Goal: Task Accomplishment & Management: Complete application form

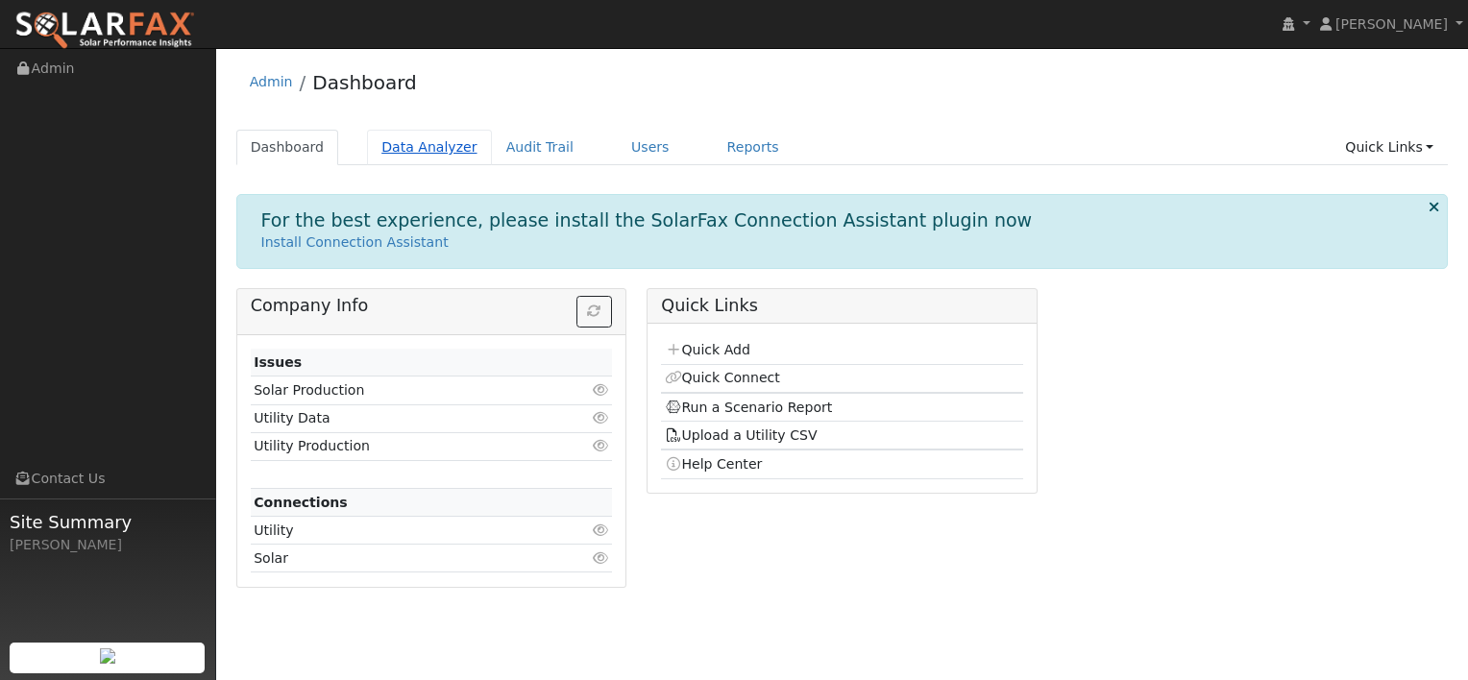
click at [408, 144] on link "Data Analyzer" at bounding box center [429, 148] width 125 height 36
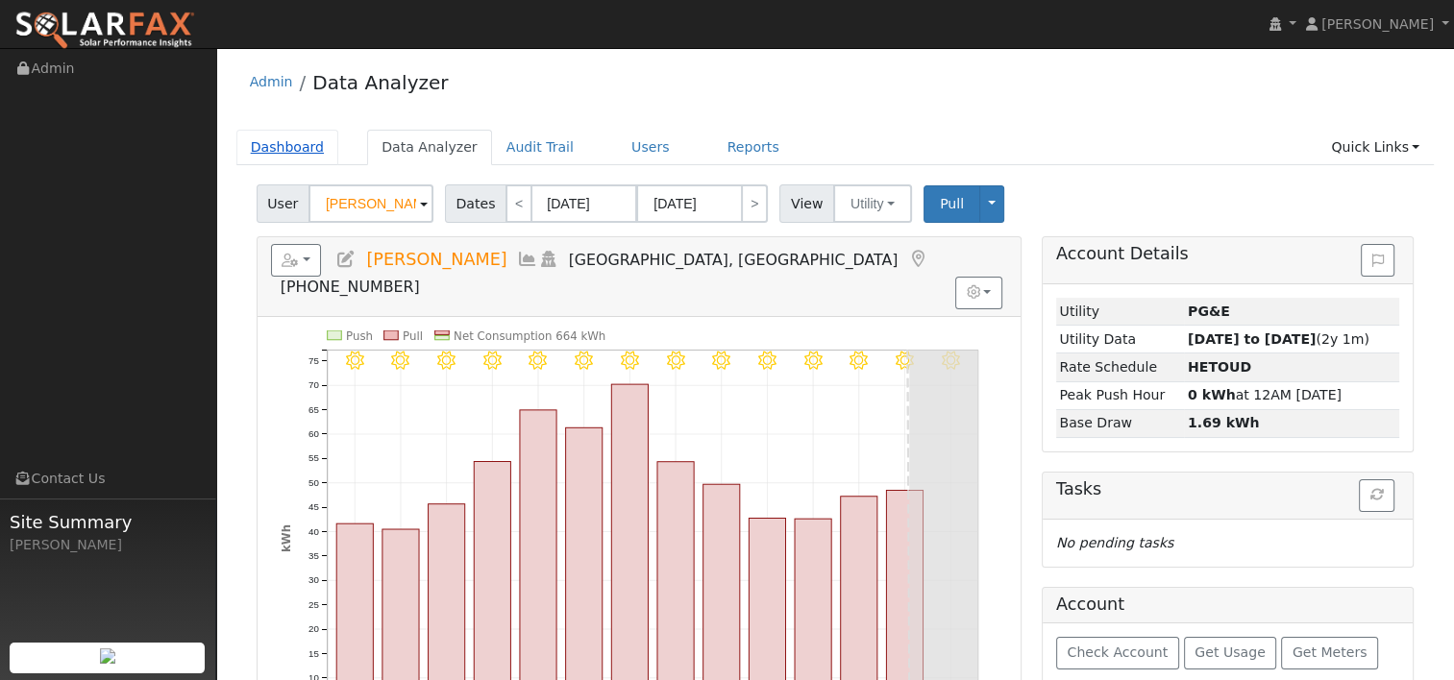
click at [287, 139] on link "Dashboard" at bounding box center [287, 148] width 103 height 36
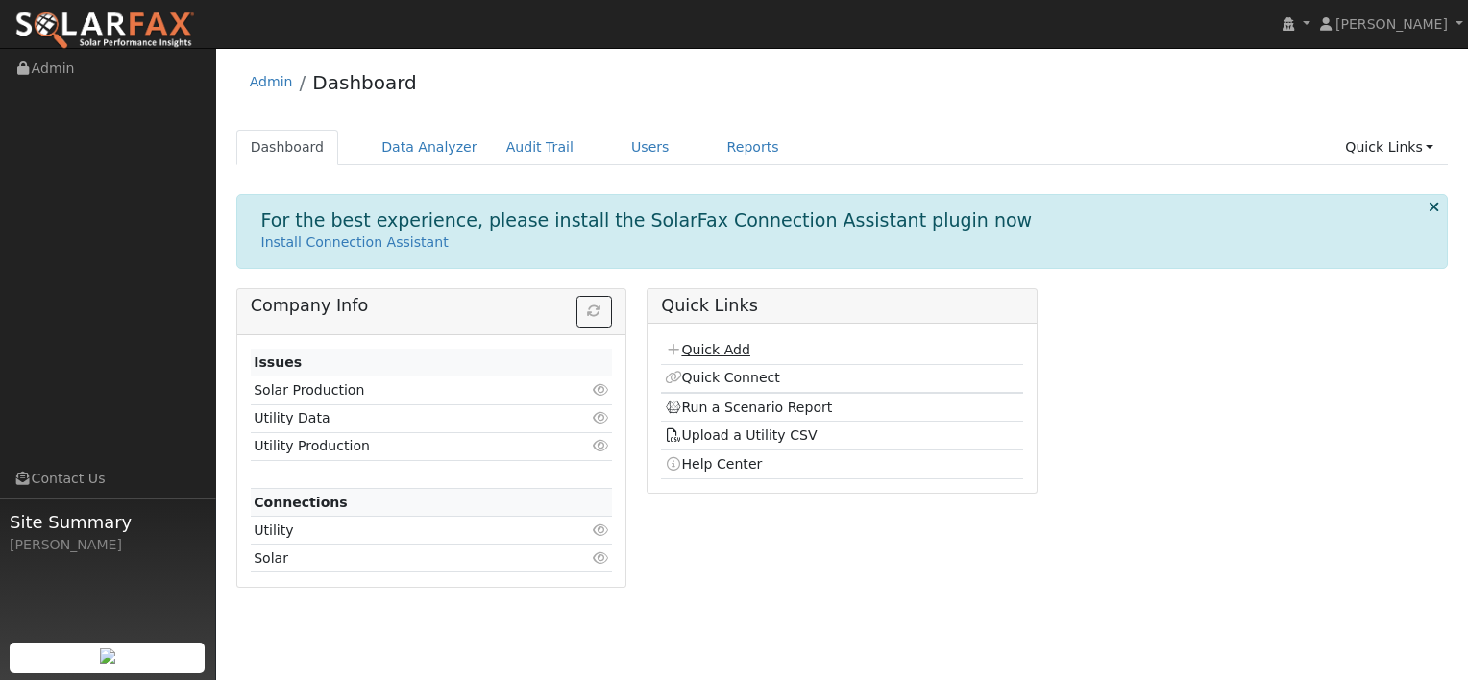
click at [696, 347] on link "Quick Add" at bounding box center [708, 349] width 86 height 15
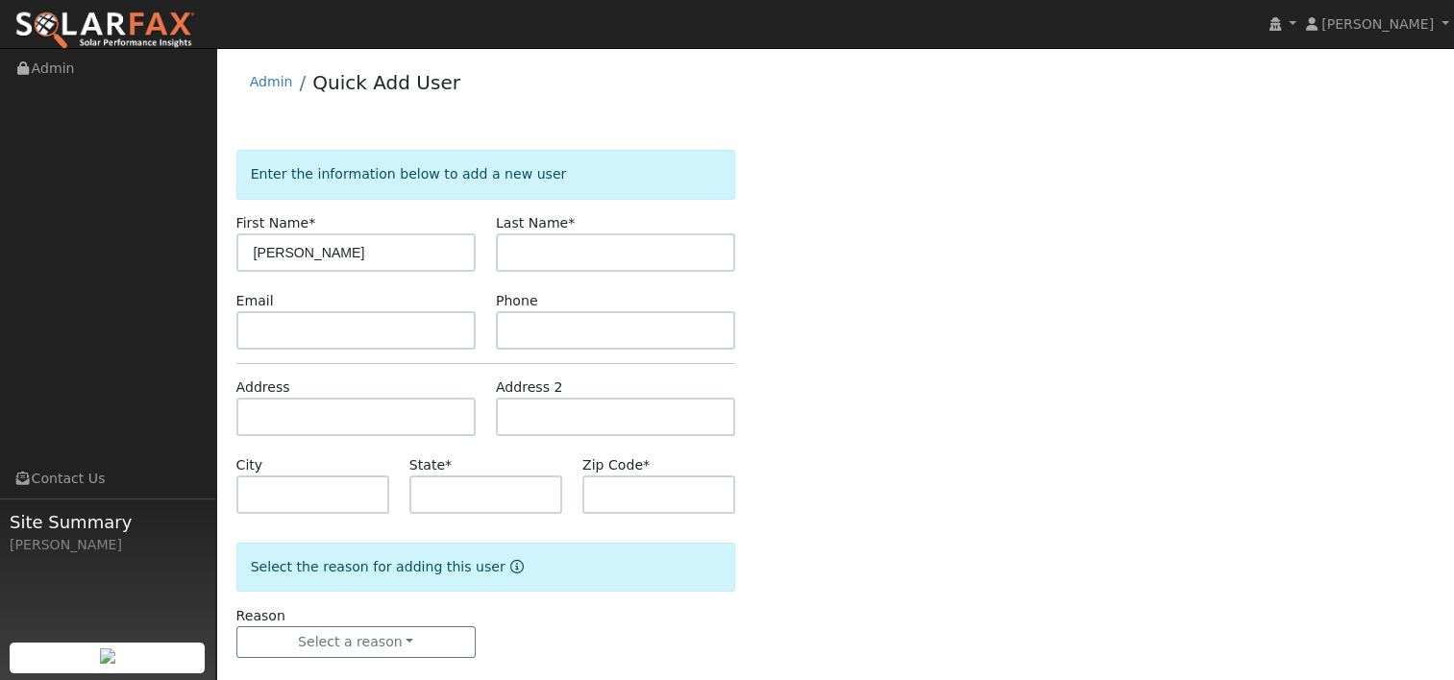
type input "[PERSON_NAME]"
paste input "1636 Center Road, Novato, CA, 94947."
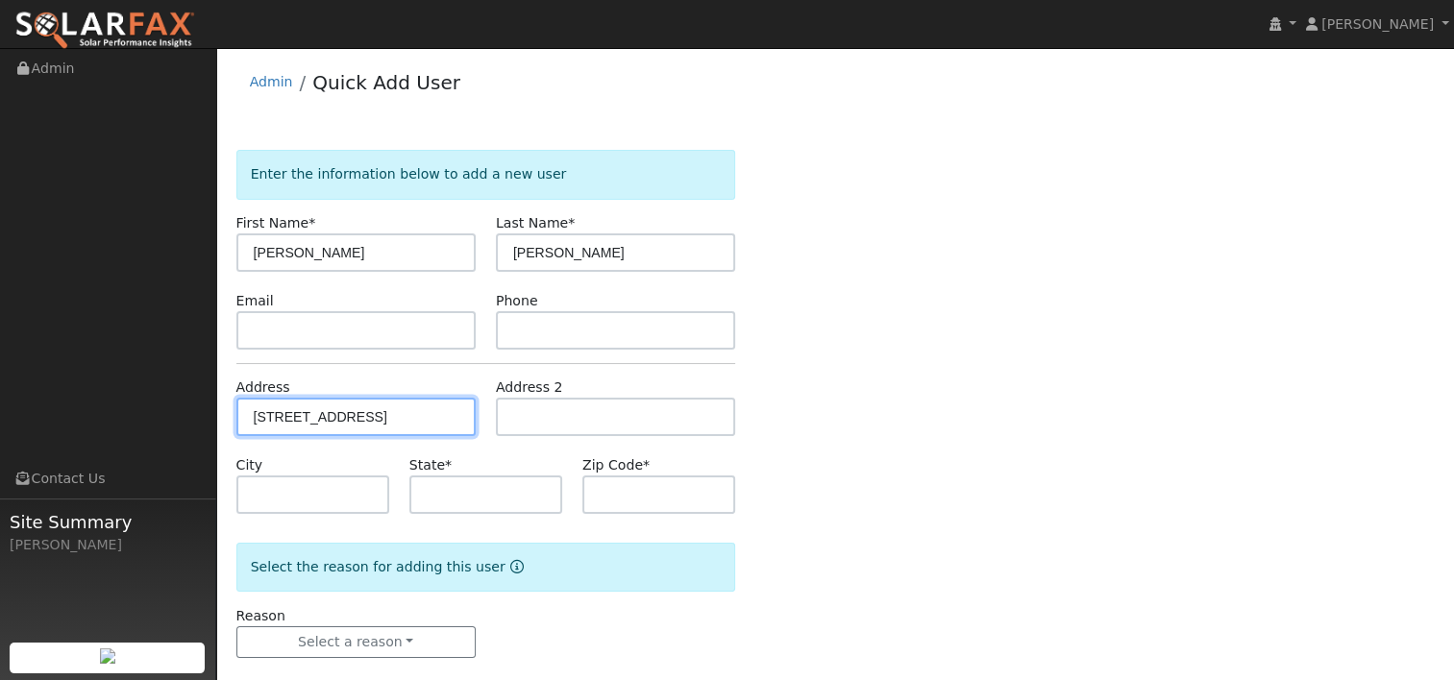
type input "1636 Center Road"
type input "Novato"
type input "CA"
type input "94947"
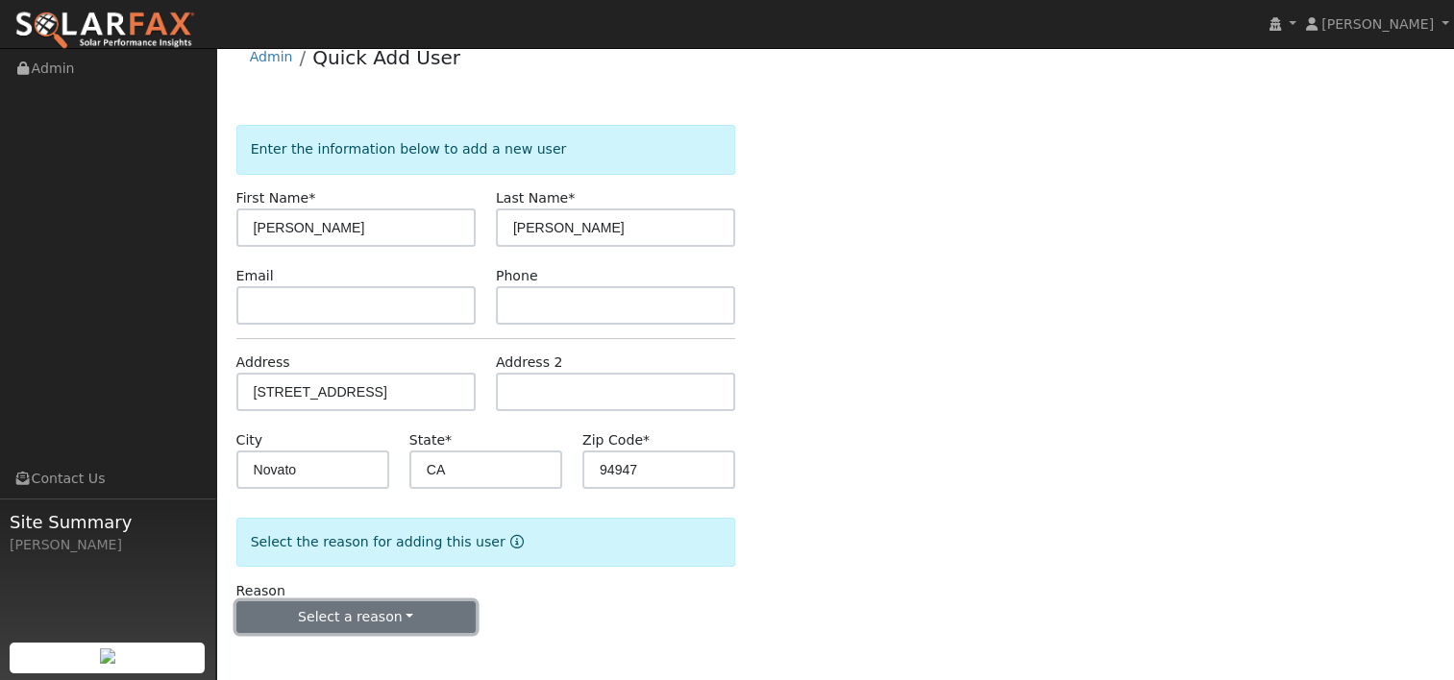
click at [406, 611] on button "Select a reason" at bounding box center [355, 618] width 239 height 33
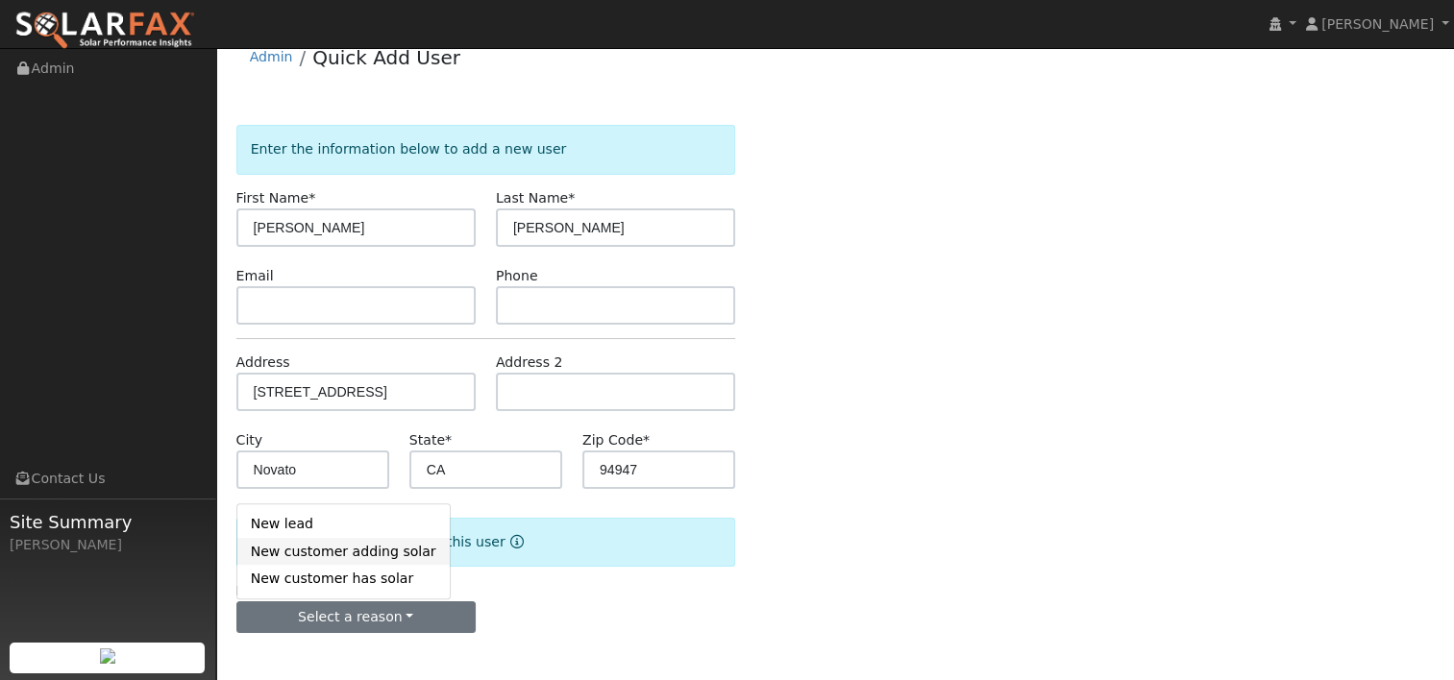
click at [351, 558] on link "New customer adding solar" at bounding box center [343, 551] width 212 height 27
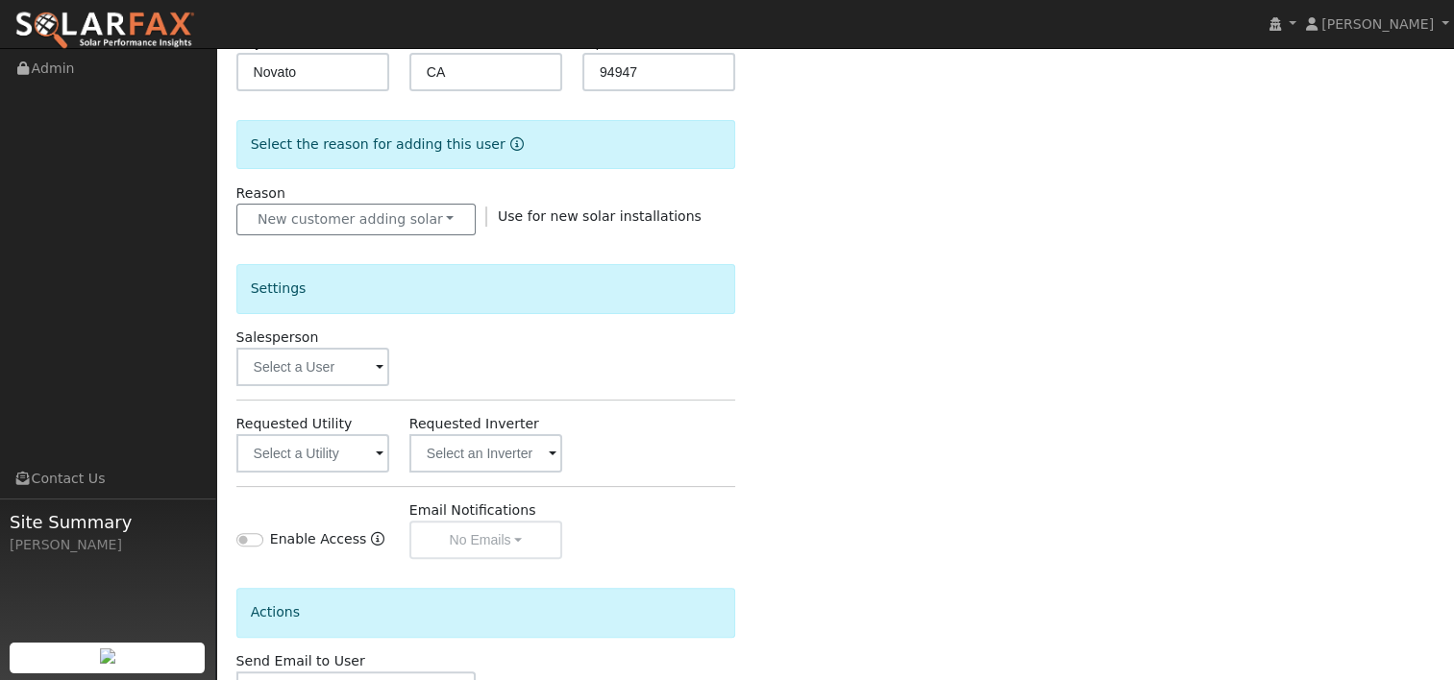
scroll to position [505, 0]
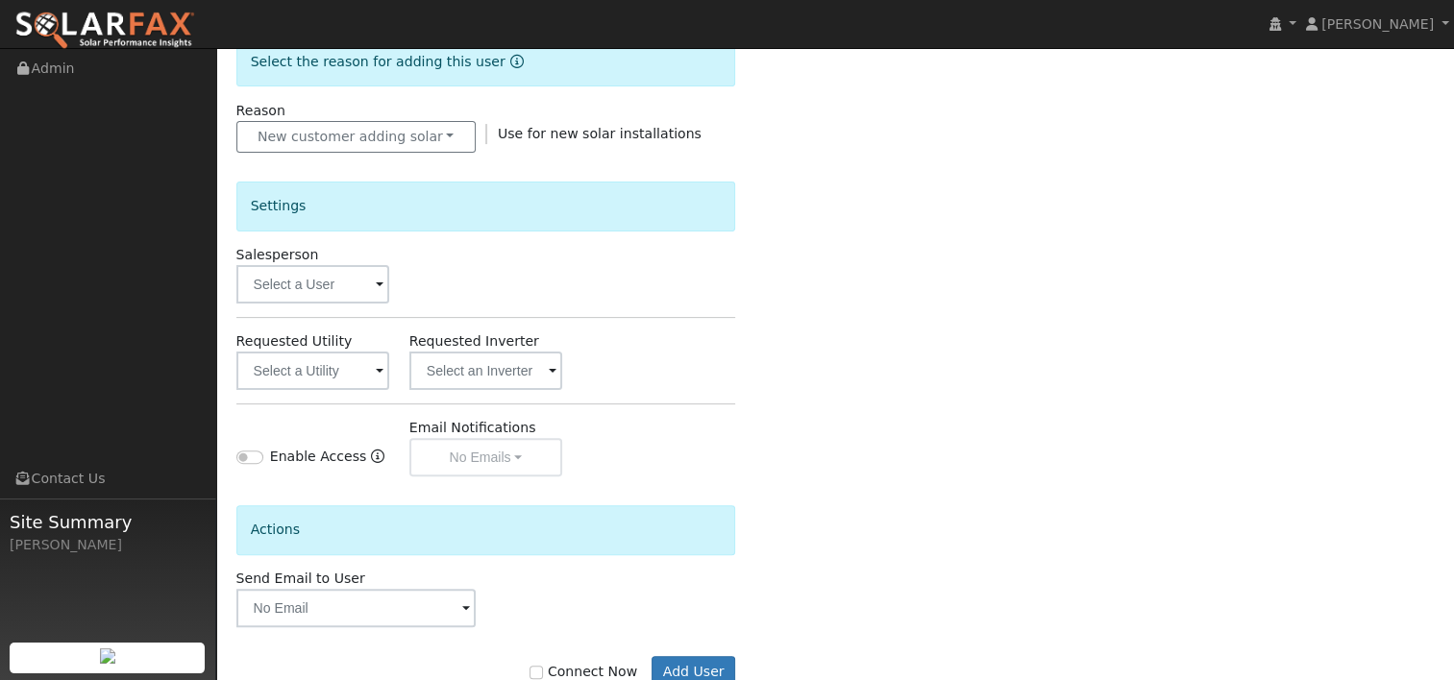
click at [381, 277] on span at bounding box center [380, 286] width 8 height 22
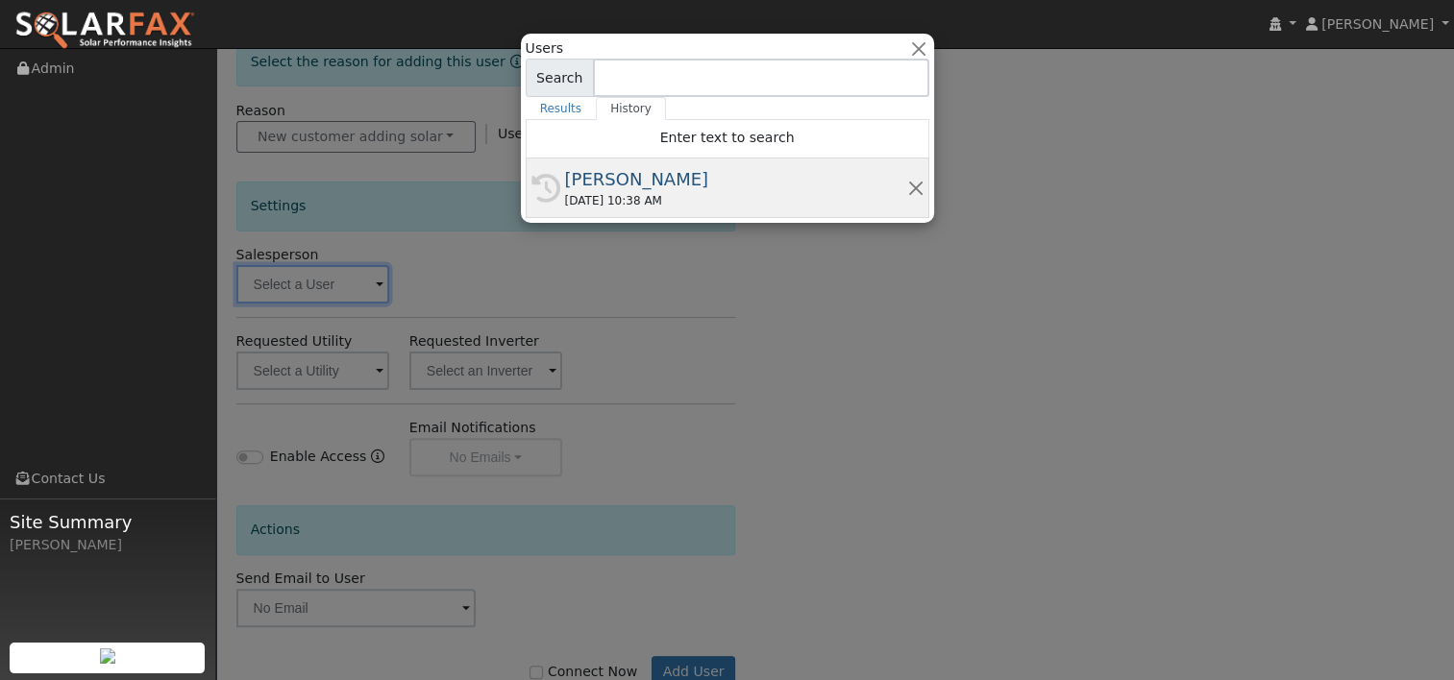
click at [603, 176] on div "[PERSON_NAME]" at bounding box center [736, 179] width 342 height 26
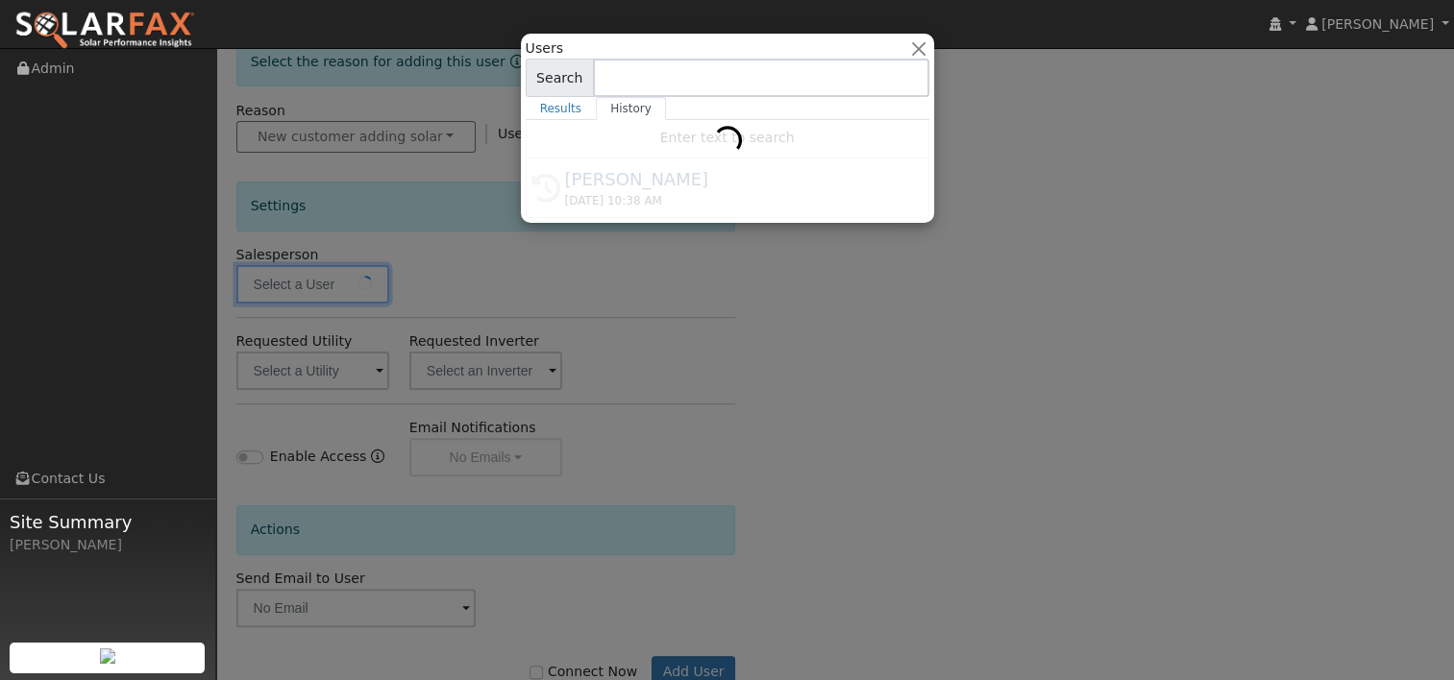
type input "[PERSON_NAME]"
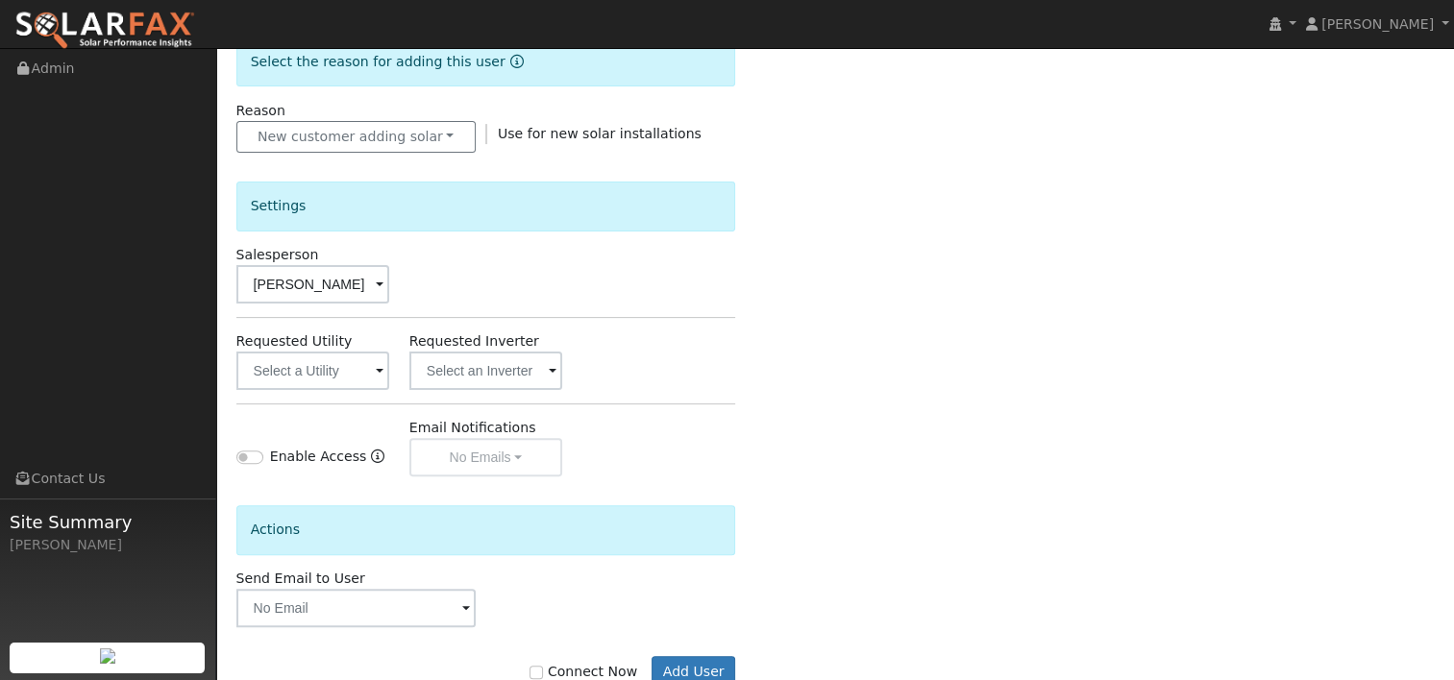
click at [378, 365] on span at bounding box center [380, 372] width 8 height 22
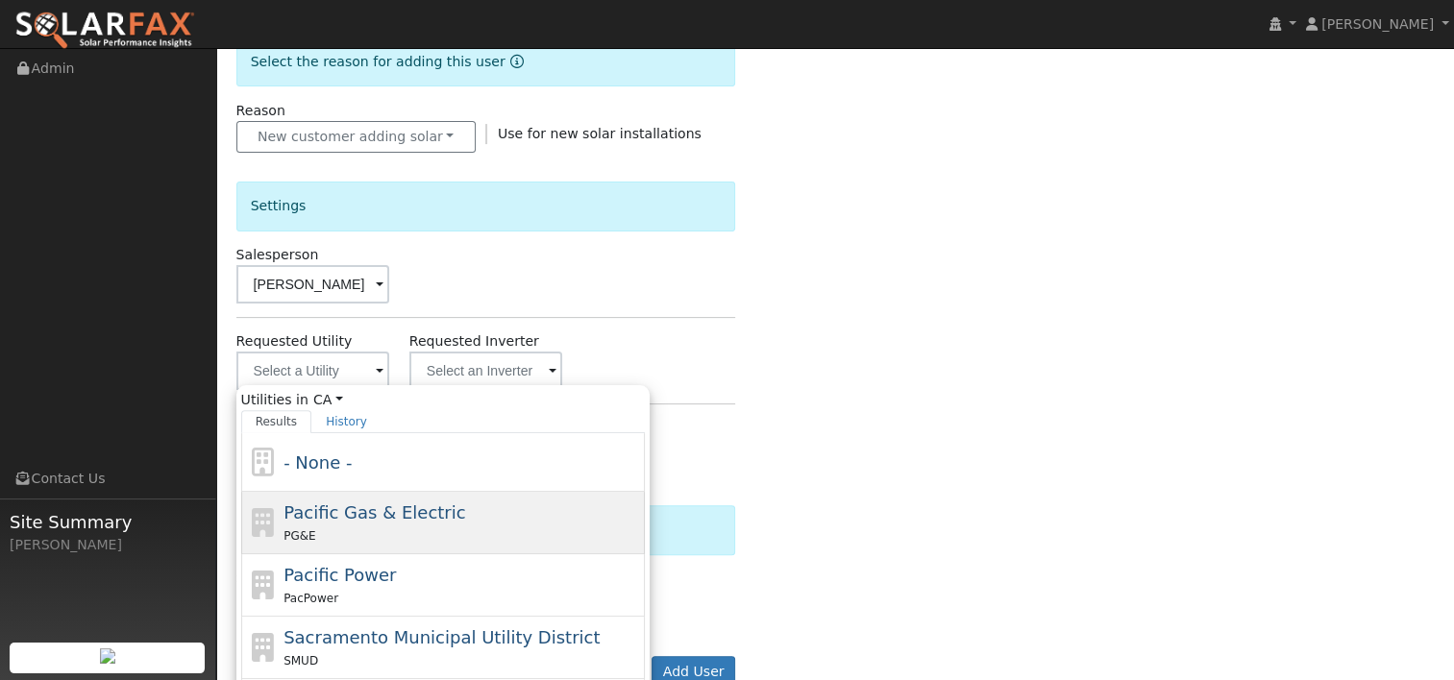
click at [333, 503] on span "Pacific Gas & Electric" at bounding box center [374, 513] width 182 height 20
type input "Pacific Gas & Electric"
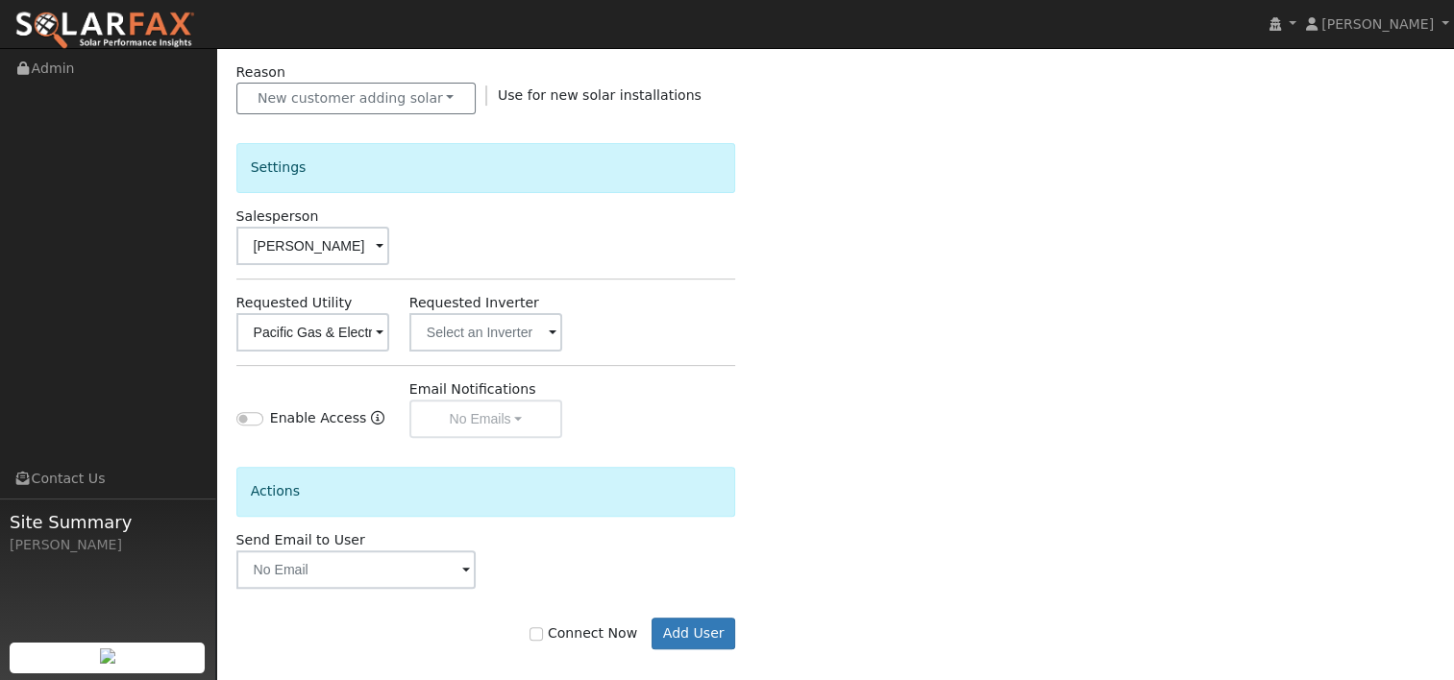
scroll to position [559, 0]
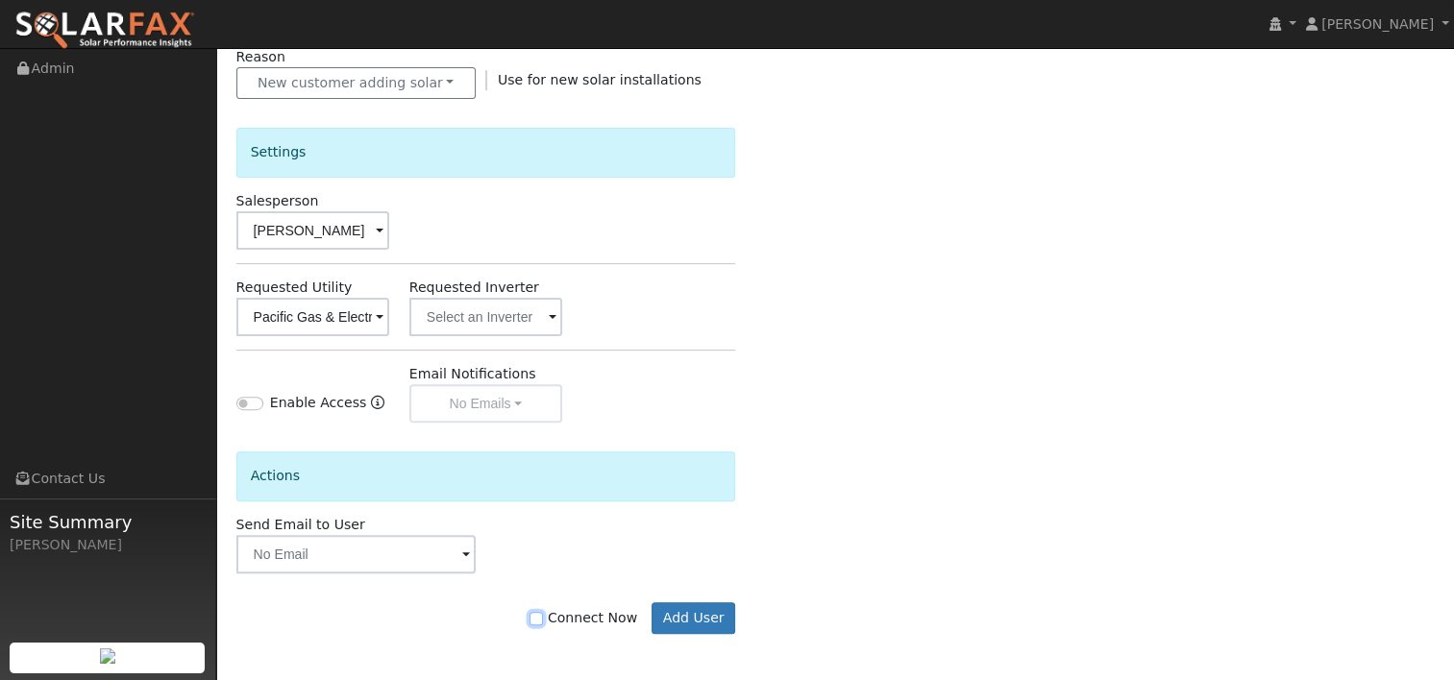
click at [543, 616] on input "Connect Now" at bounding box center [535, 618] width 13 height 13
checkbox input "true"
click at [708, 614] on button "Add User" at bounding box center [694, 618] width 84 height 33
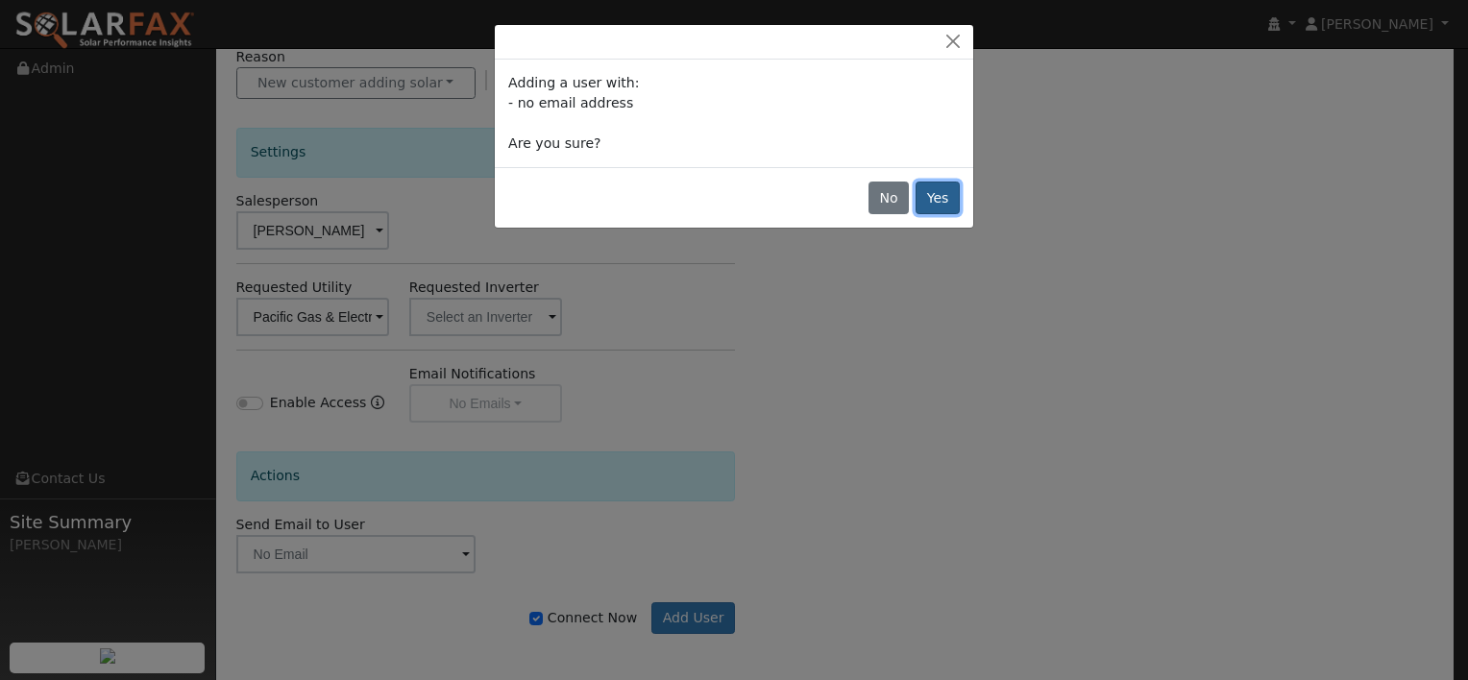
click at [925, 194] on button "Yes" at bounding box center [938, 198] width 44 height 33
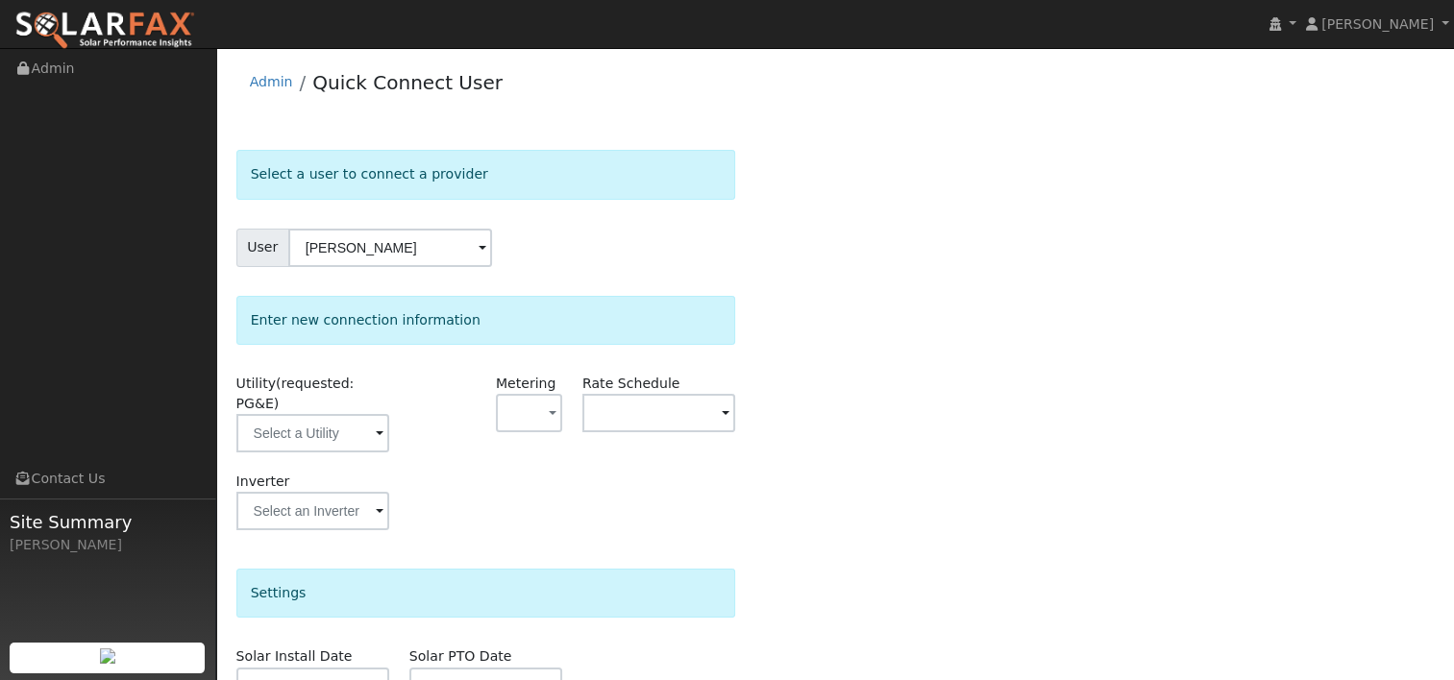
click at [376, 424] on span at bounding box center [380, 435] width 8 height 22
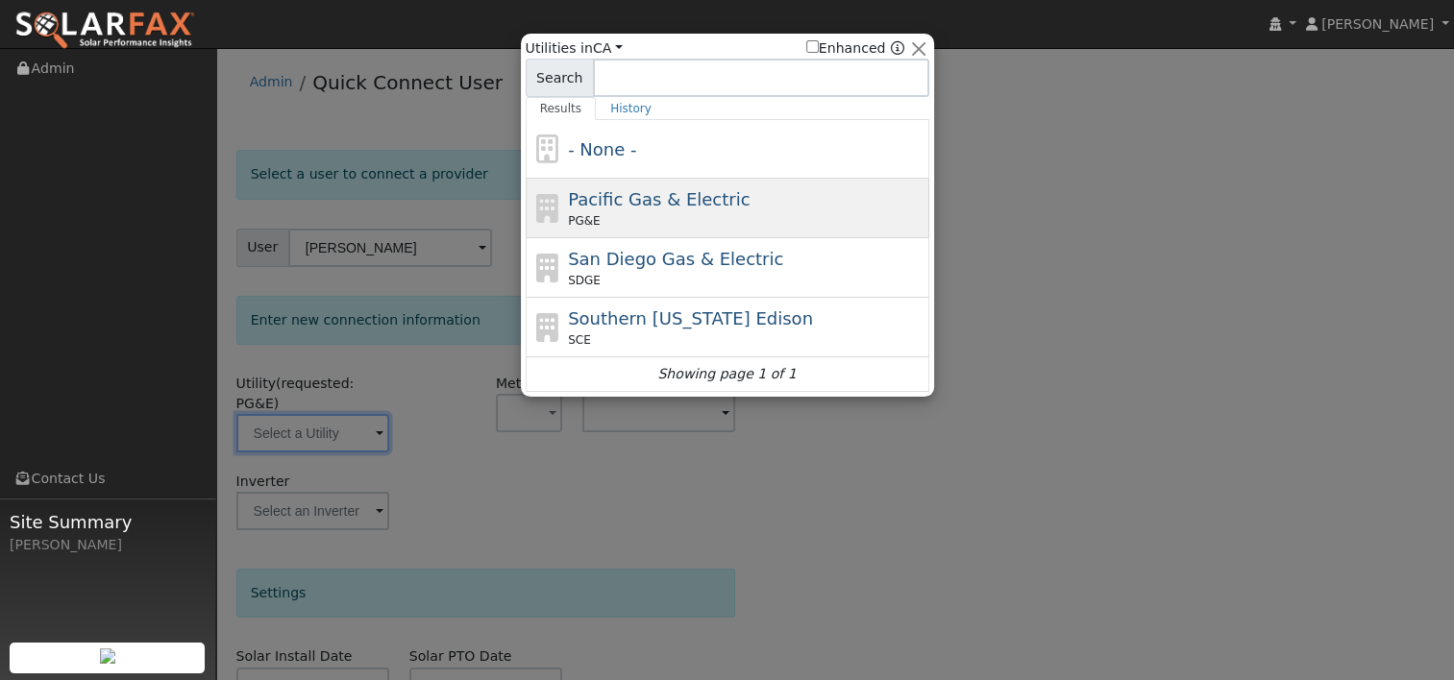
click at [588, 210] on div "Pacific Gas & Electric PG&E" at bounding box center [746, 207] width 357 height 43
type input "PG&E"
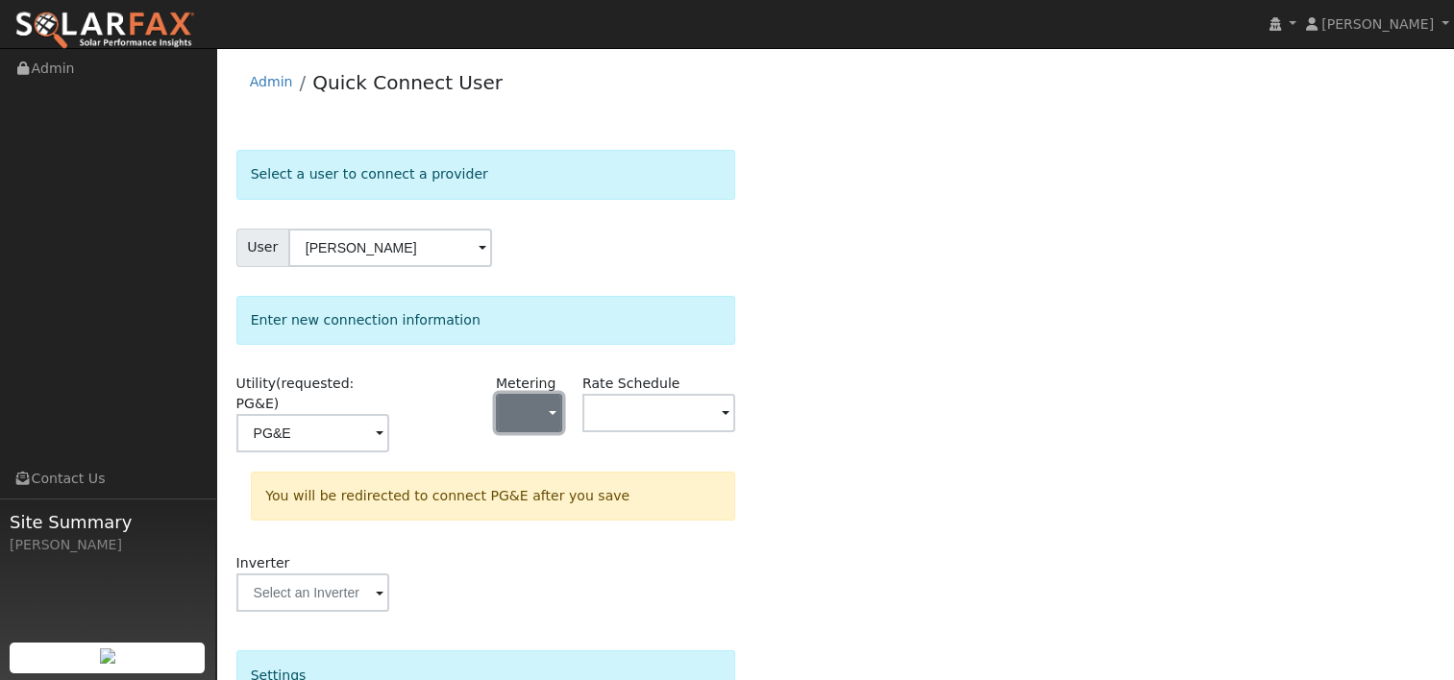
click at [547, 403] on button "button" at bounding box center [529, 413] width 66 height 38
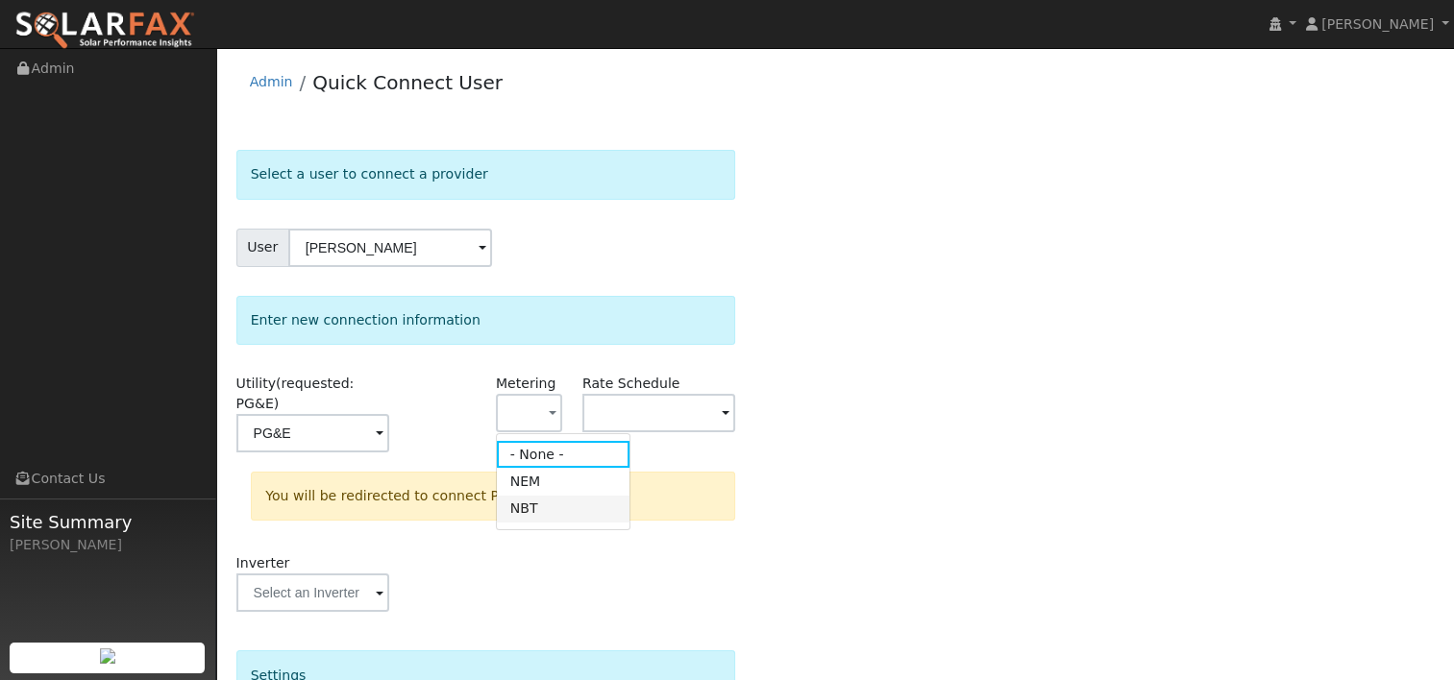
click at [526, 514] on link "NBT" at bounding box center [564, 509] width 134 height 27
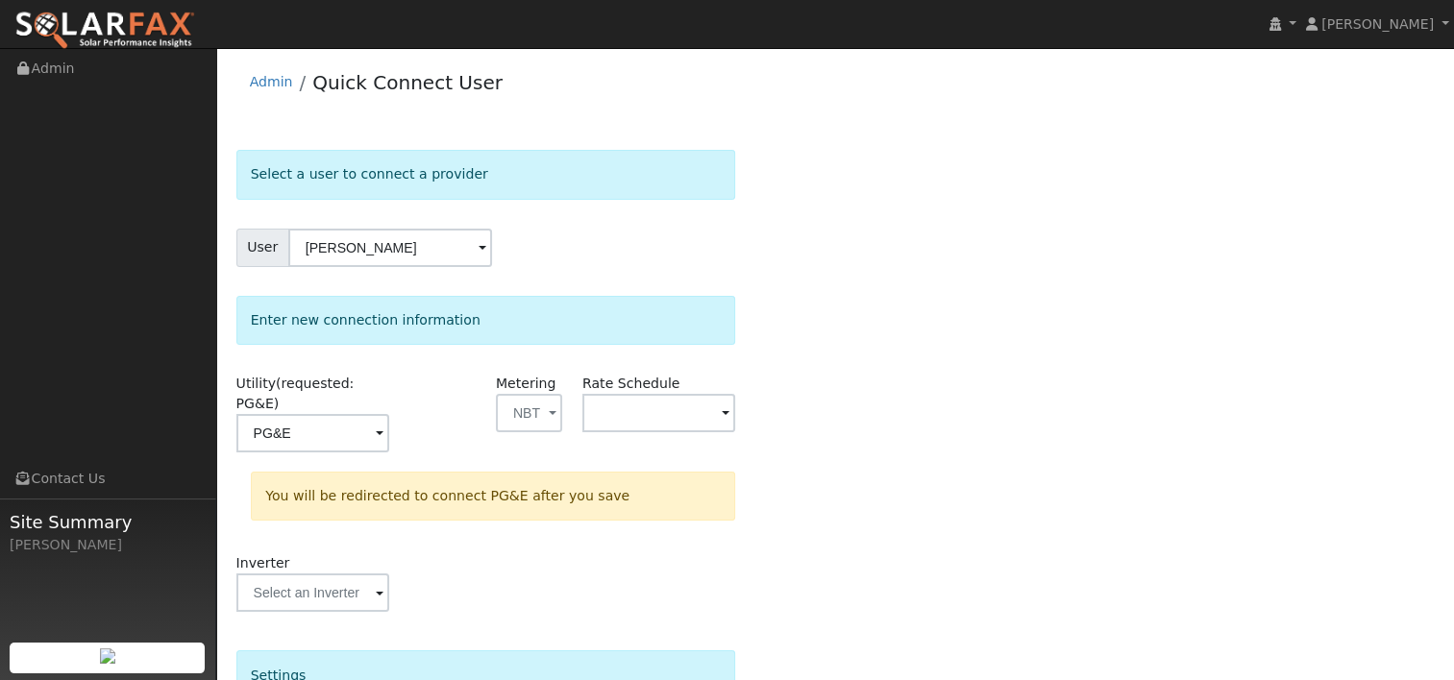
click at [383, 424] on span at bounding box center [380, 435] width 8 height 22
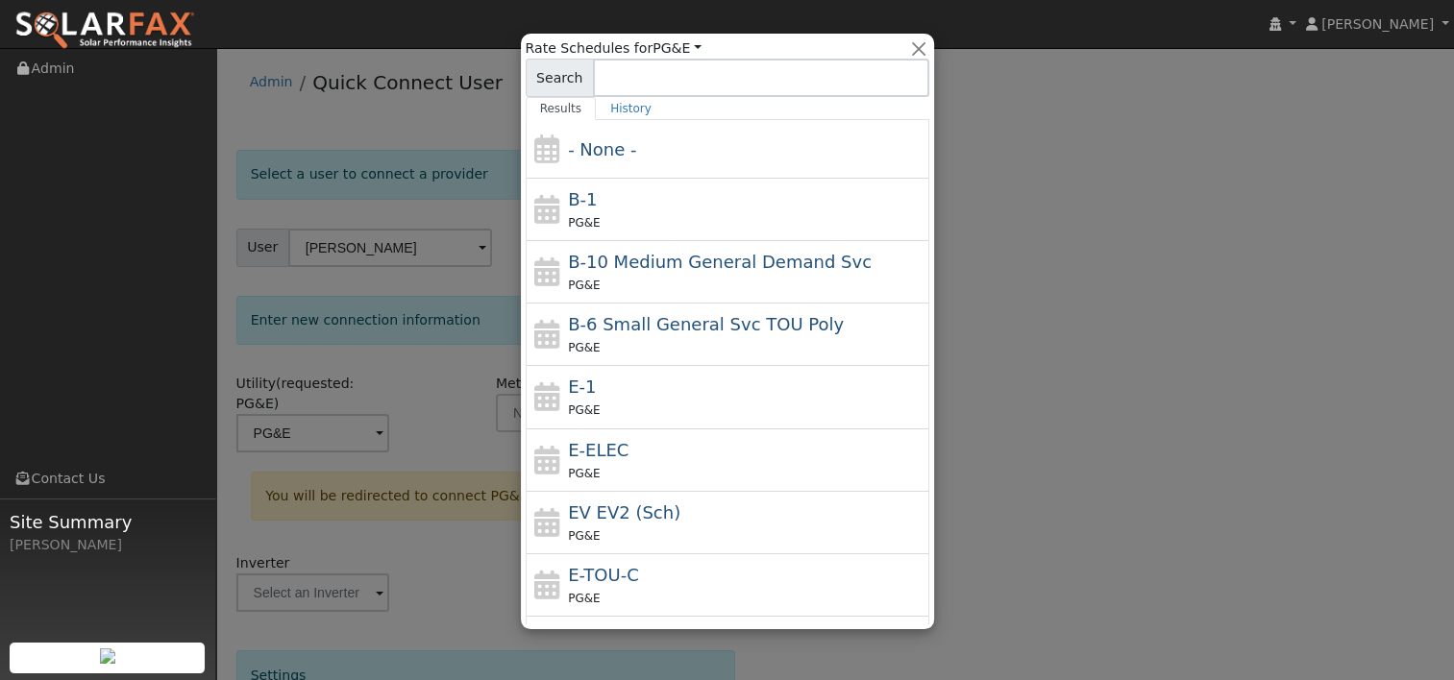
click at [615, 448] on span "E-ELEC" at bounding box center [598, 450] width 61 height 20
type input "E-ELEC"
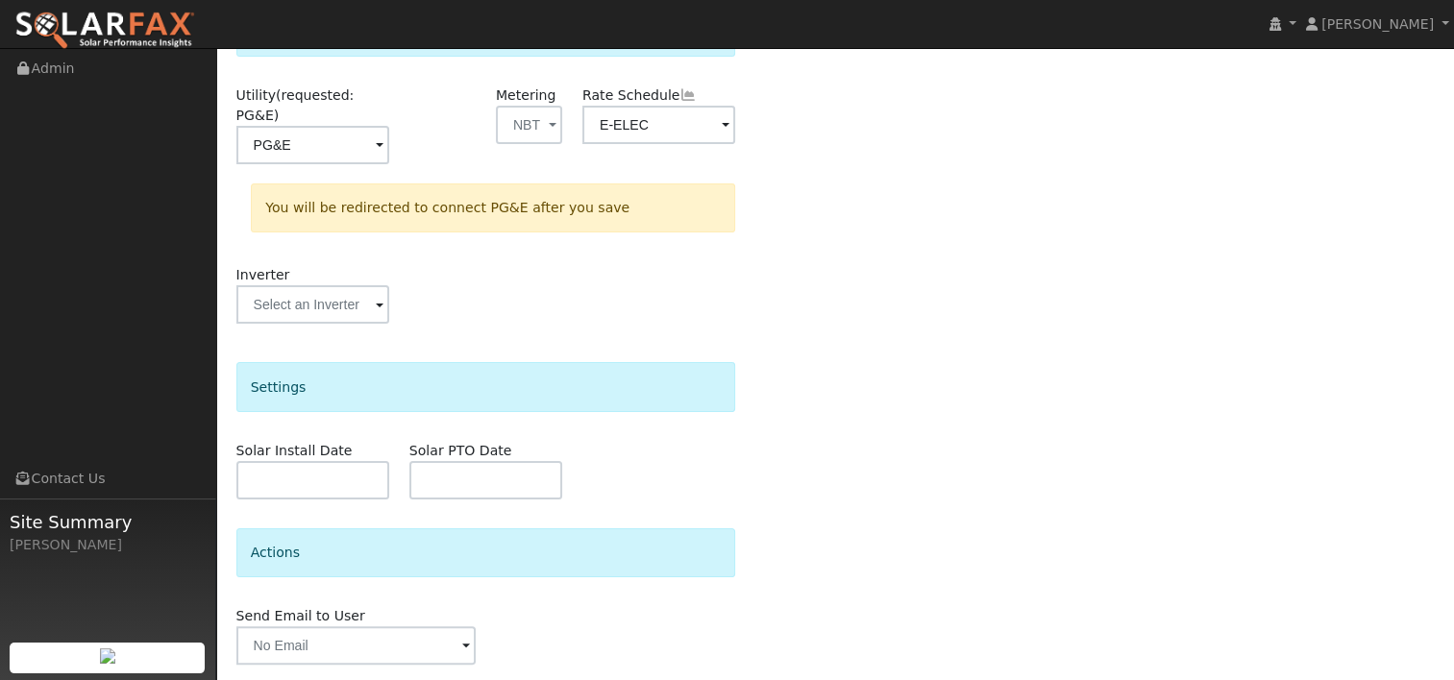
scroll to position [331, 0]
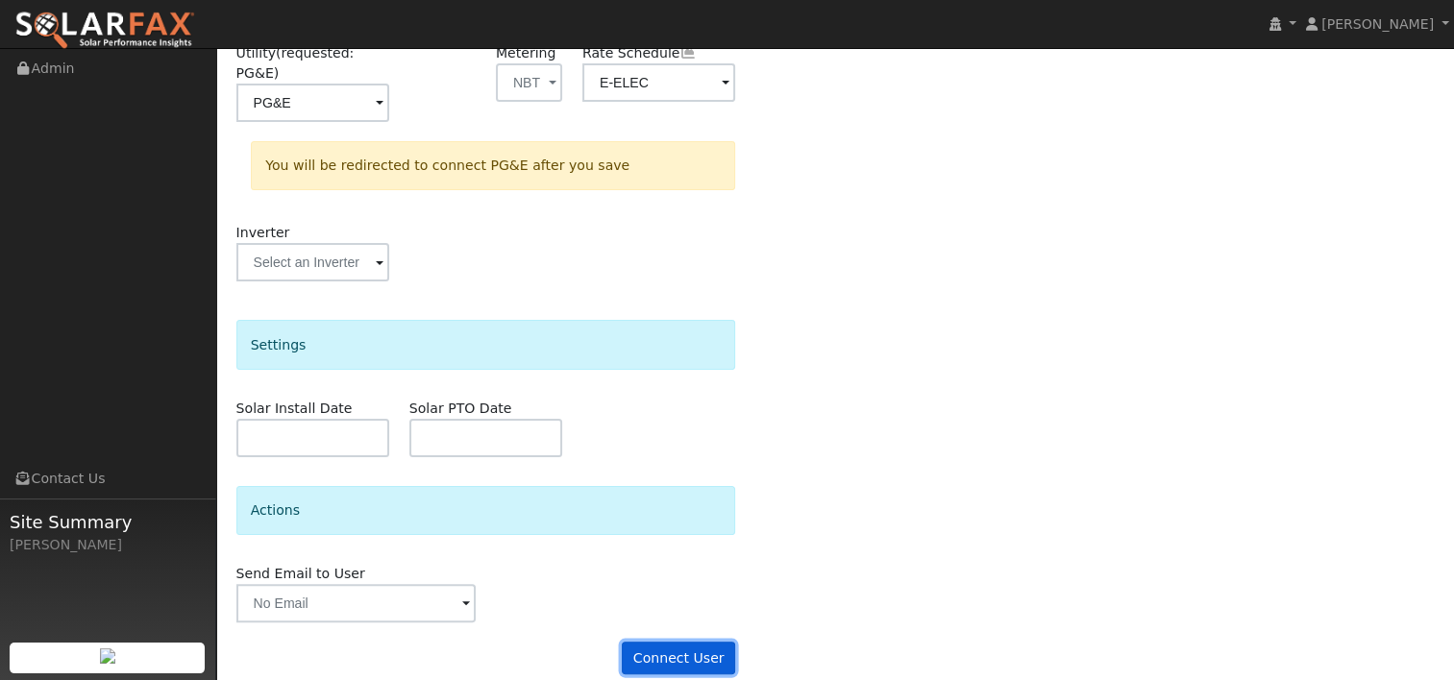
click at [684, 642] on button "Connect User" at bounding box center [678, 658] width 113 height 33
